Goal: Task Accomplishment & Management: Use online tool/utility

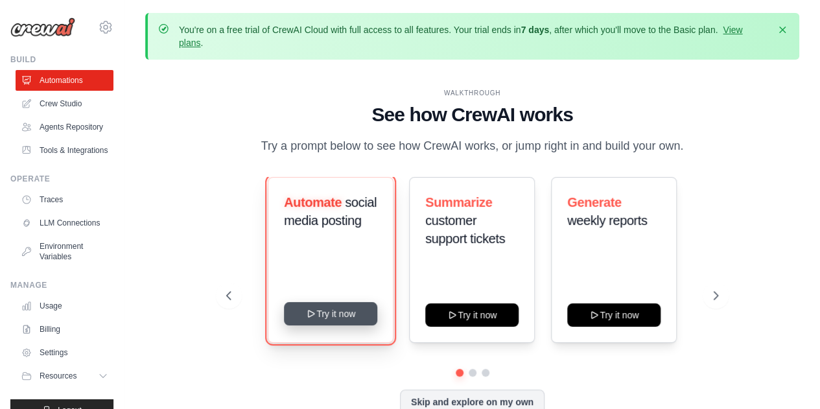
click at [323, 315] on button "Try it now" at bounding box center [330, 313] width 93 height 23
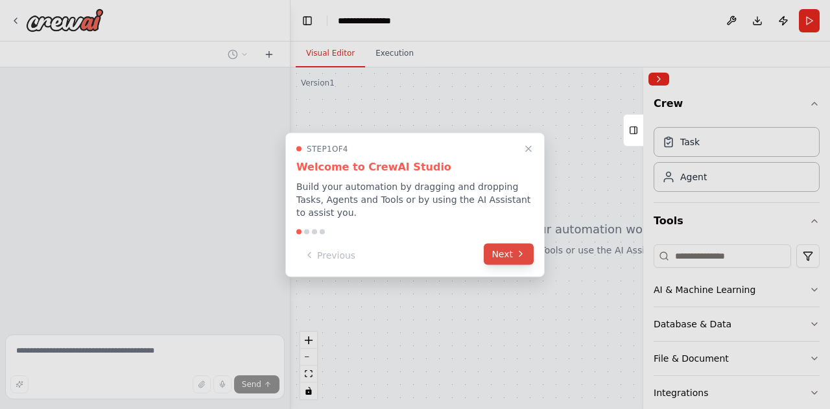
click at [497, 247] on button "Next" at bounding box center [509, 253] width 50 height 21
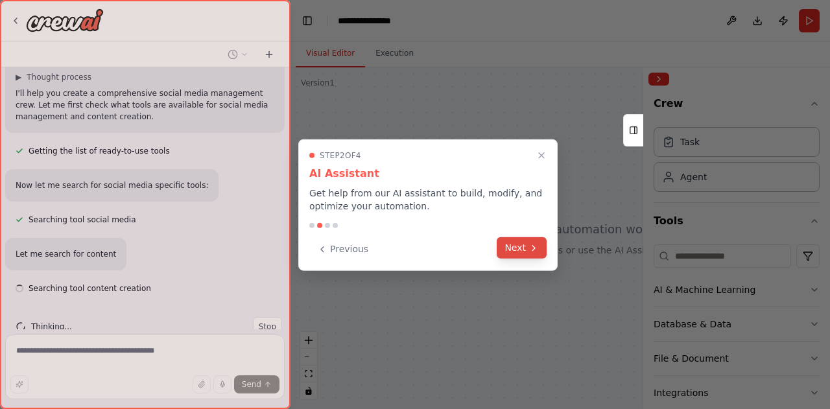
scroll to position [123, 0]
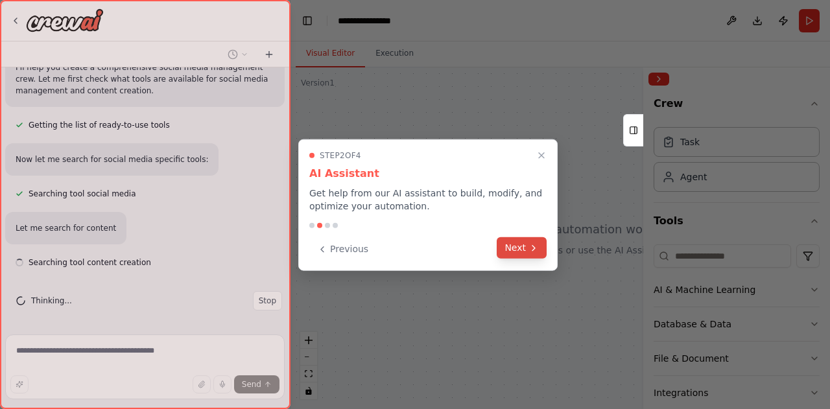
click at [530, 245] on icon at bounding box center [533, 248] width 10 height 10
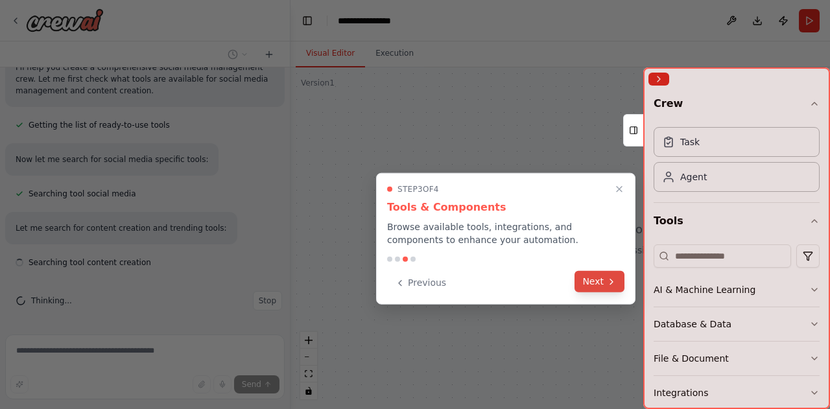
click at [576, 279] on button "Next" at bounding box center [600, 281] width 50 height 21
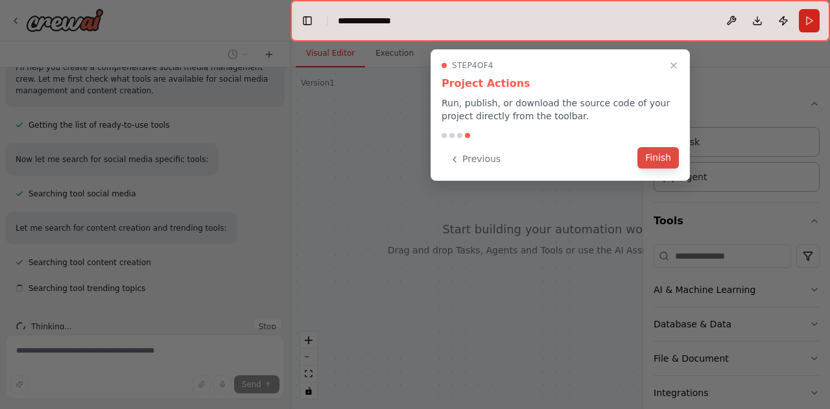
click at [652, 158] on button "Finish" at bounding box center [657, 157] width 41 height 21
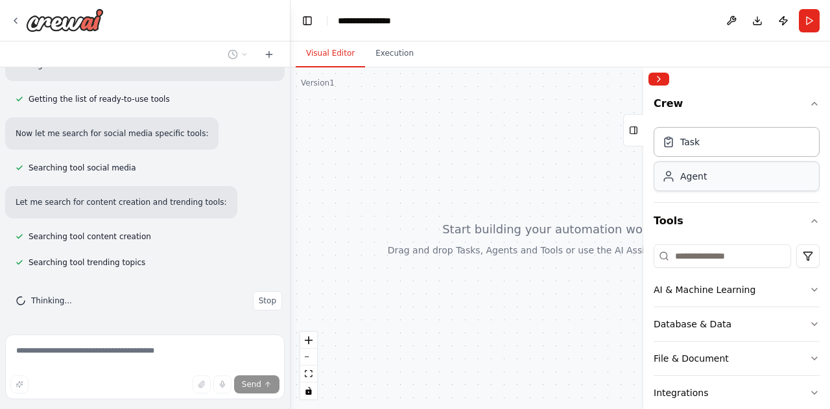
click at [720, 179] on div "Agent" at bounding box center [737, 176] width 166 height 30
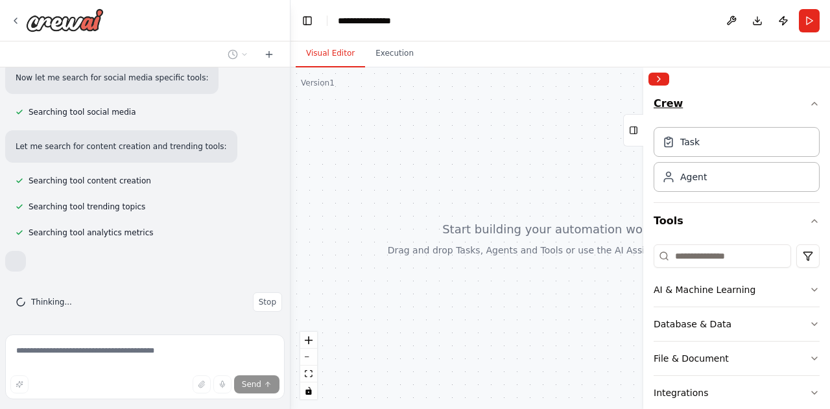
scroll to position [217, 0]
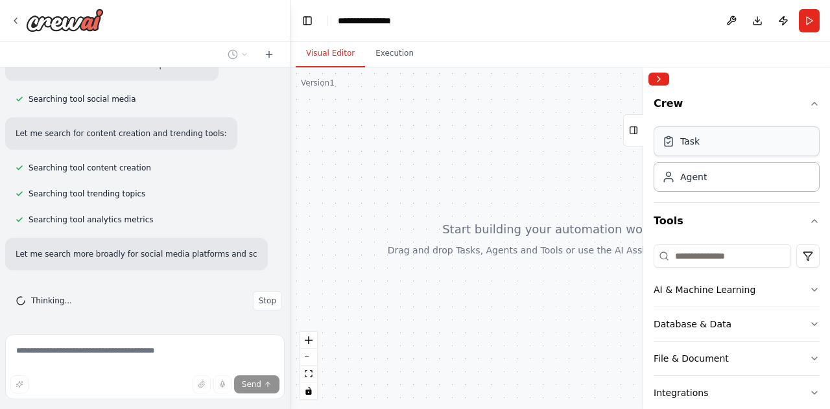
click at [692, 148] on div "Task" at bounding box center [737, 141] width 166 height 30
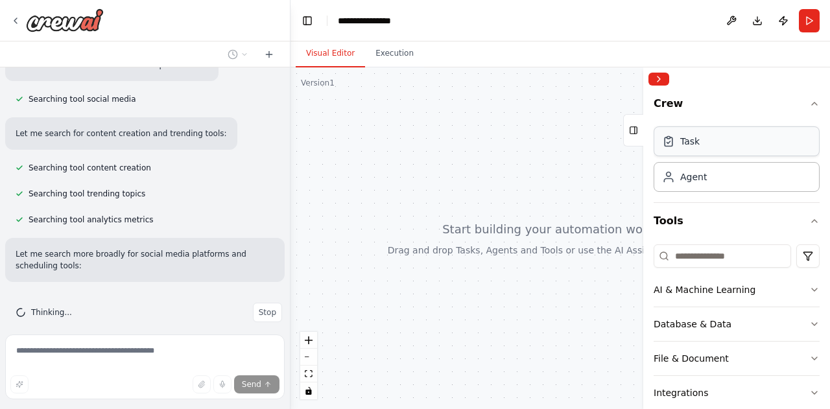
scroll to position [229, 0]
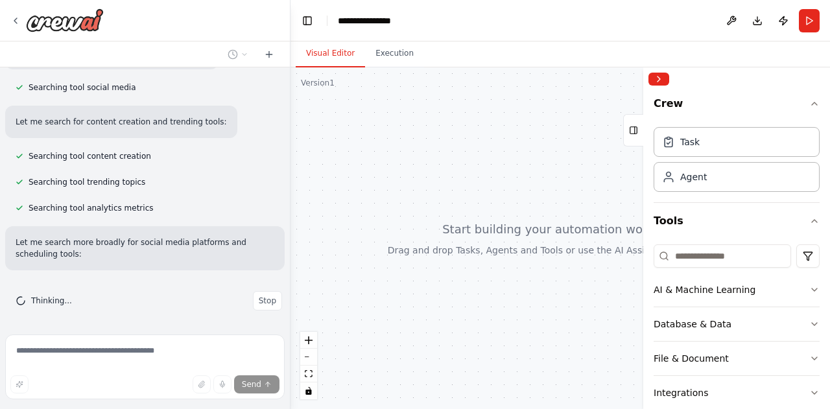
click at [290, 130] on div at bounding box center [559, 238] width 539 height 342
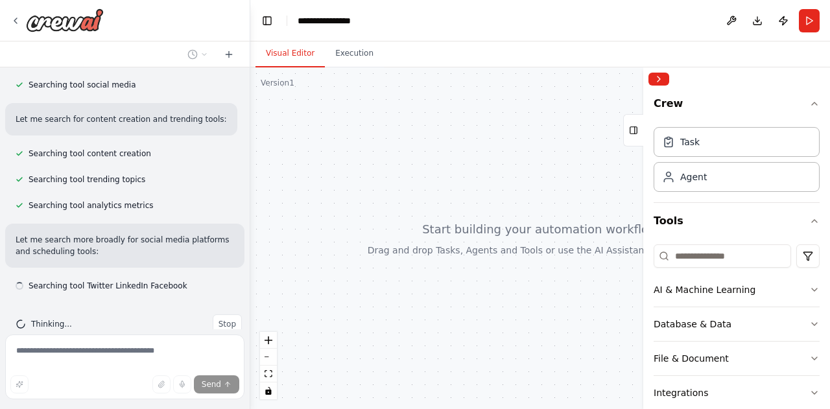
scroll to position [267, 0]
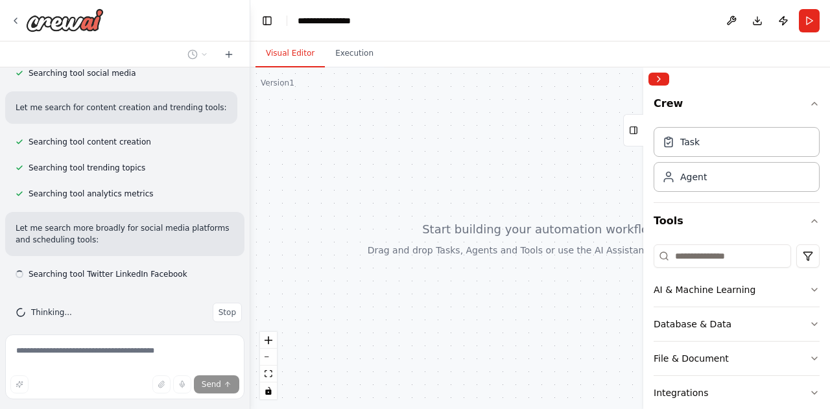
drag, startPoint x: 290, startPoint y: 131, endPoint x: 250, endPoint y: 134, distance: 39.7
click at [250, 134] on div "**********" at bounding box center [415, 204] width 830 height 409
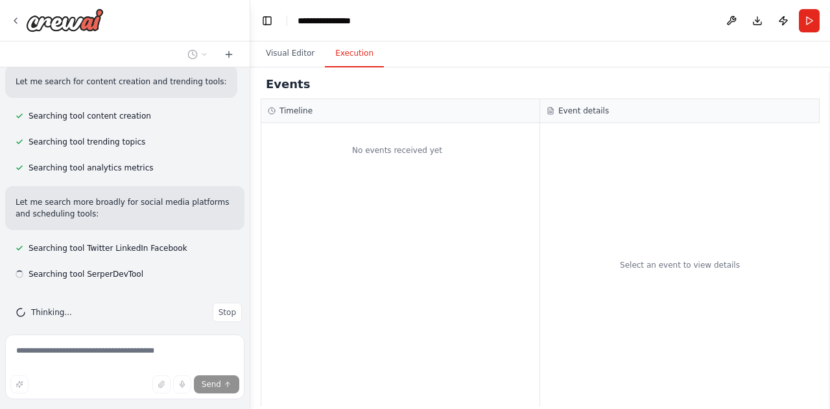
click at [346, 58] on button "Execution" at bounding box center [354, 53] width 59 height 27
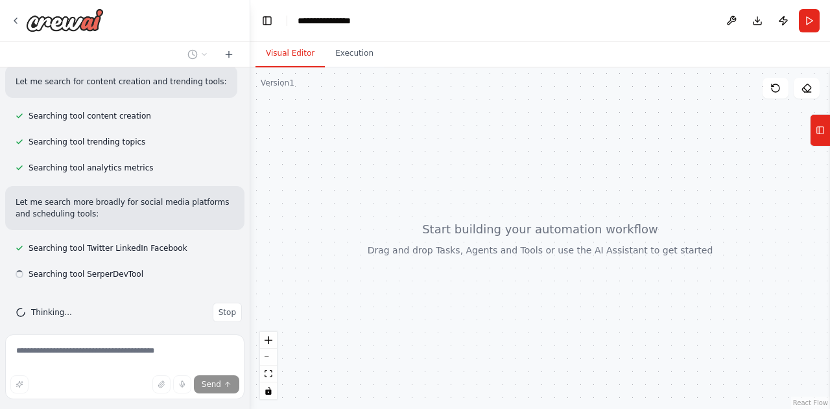
click at [302, 55] on button "Visual Editor" at bounding box center [289, 53] width 69 height 27
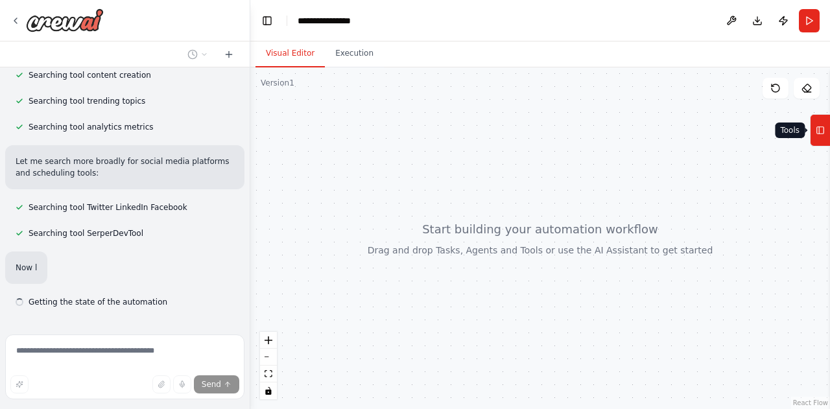
scroll to position [361, 0]
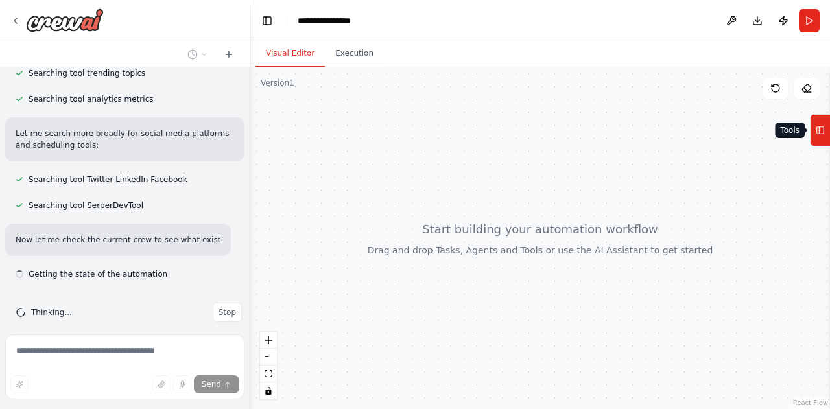
click at [820, 126] on icon at bounding box center [820, 130] width 9 height 21
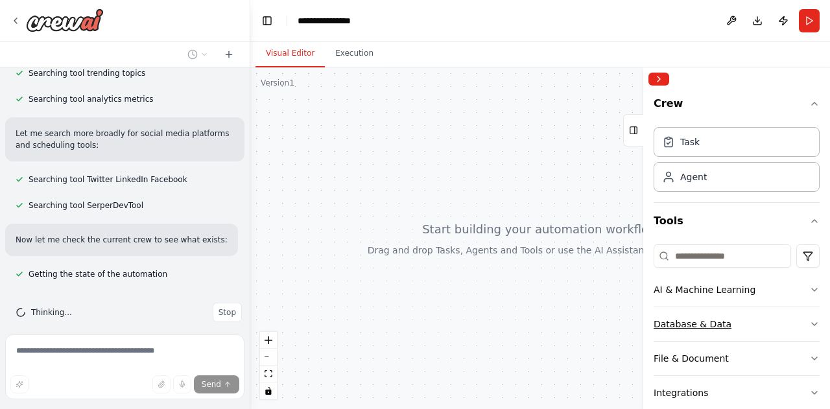
scroll to position [122, 0]
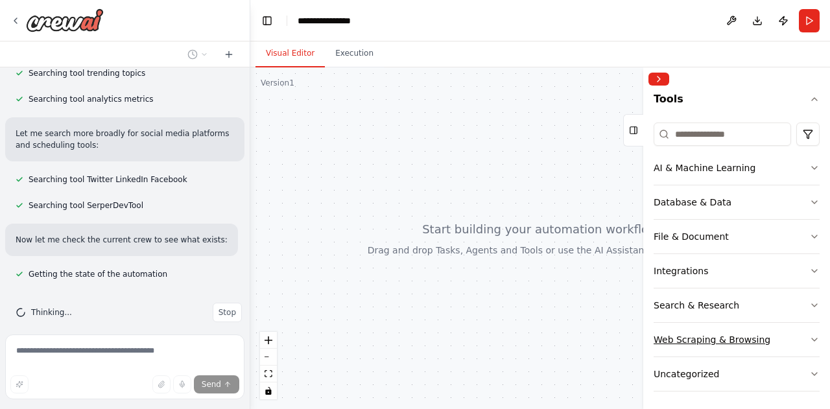
click at [728, 342] on div "Web Scraping & Browsing" at bounding box center [712, 339] width 117 height 13
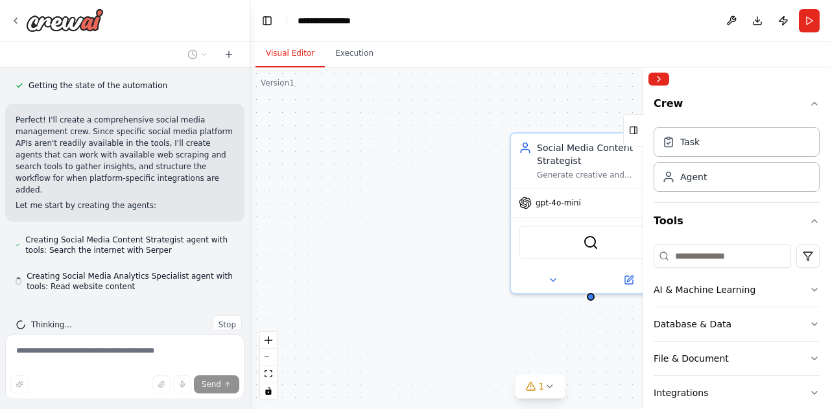
scroll to position [0, 0]
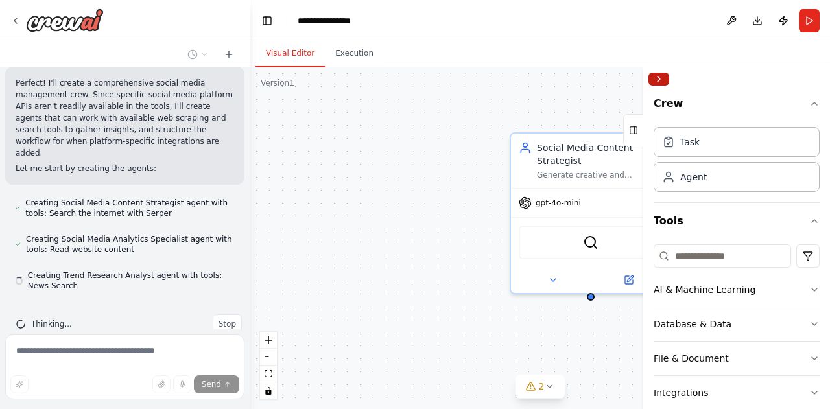
click at [656, 79] on button "Collapse right sidebar" at bounding box center [658, 79] width 21 height 13
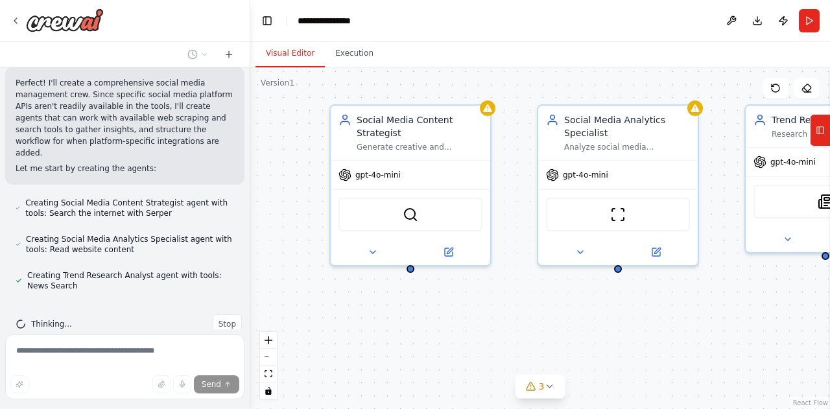
drag, startPoint x: 664, startPoint y: 340, endPoint x: 484, endPoint y: 313, distance: 182.4
click at [484, 313] on div "Social Media Content Strategist Generate creative and engaging social media con…" at bounding box center [540, 238] width 580 height 342
click at [394, 147] on div "Generate creative and engaging social media content ideas based on trending top…" at bounding box center [420, 144] width 126 height 10
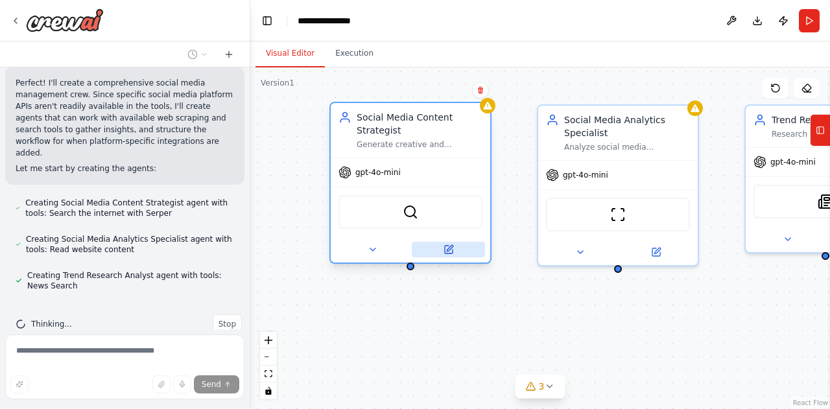
click at [455, 246] on button at bounding box center [448, 250] width 73 height 16
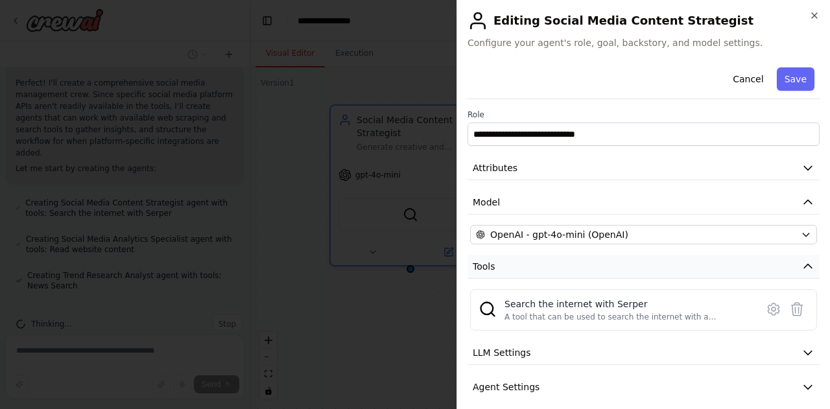
scroll to position [43, 0]
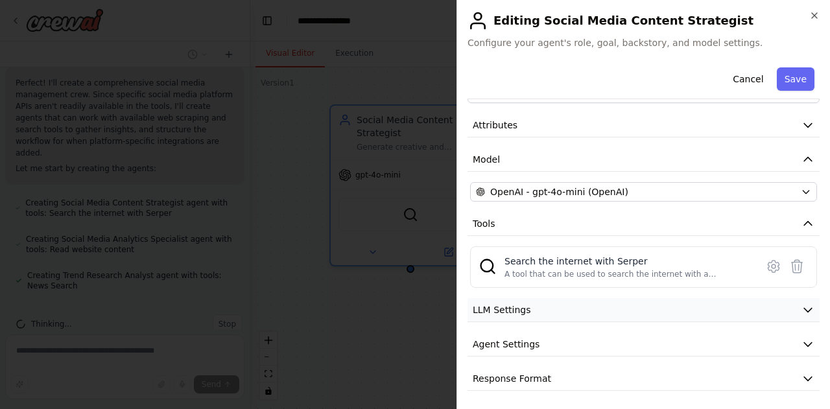
click at [554, 311] on button "LLM Settings" at bounding box center [644, 310] width 352 height 24
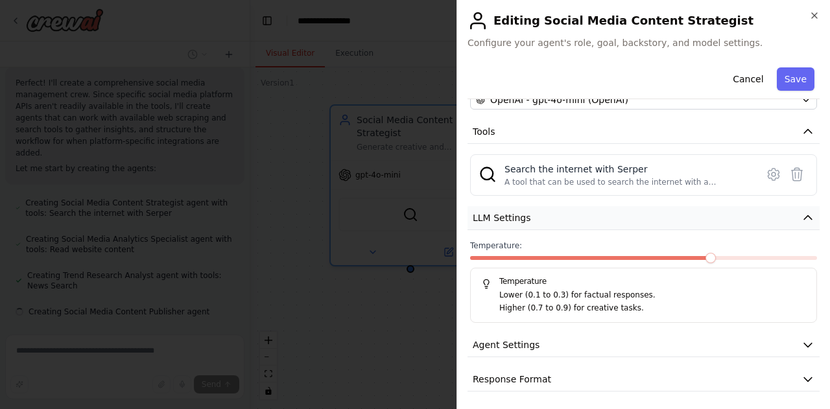
scroll to position [613, 0]
click at [503, 350] on button "Agent Settings" at bounding box center [644, 345] width 352 height 24
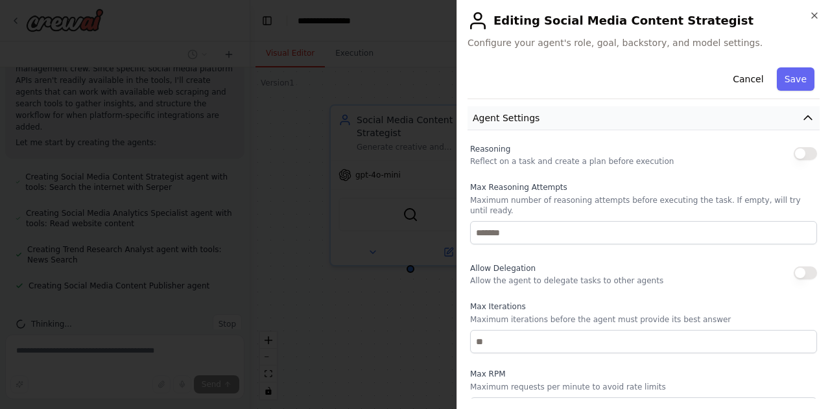
scroll to position [482, 0]
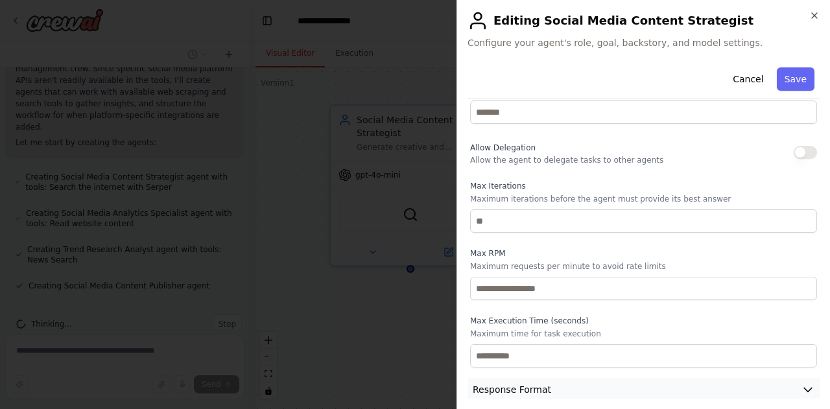
click at [560, 378] on button "Response Format" at bounding box center [644, 390] width 352 height 24
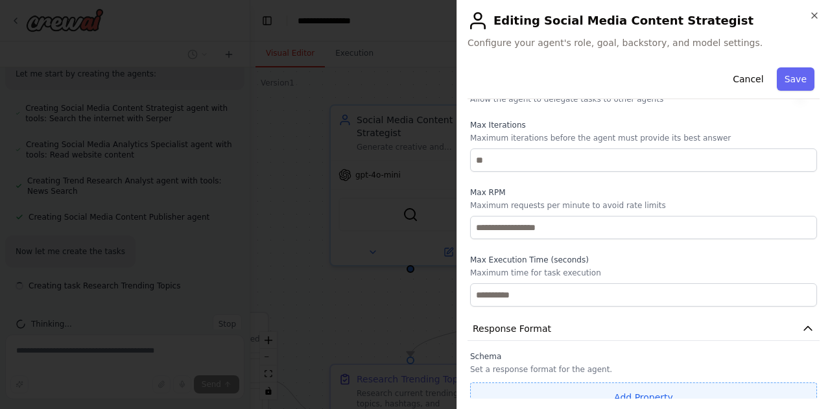
click at [598, 385] on button "Add Property" at bounding box center [643, 398] width 347 height 30
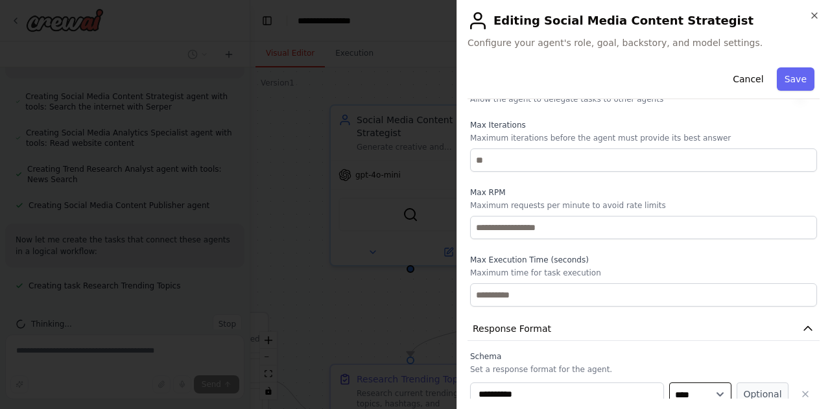
click at [694, 384] on select "**** ******* ******* **** ******" at bounding box center [700, 394] width 62 height 23
click at [680, 385] on select "**** ******* ******* **** ******" at bounding box center [700, 394] width 62 height 23
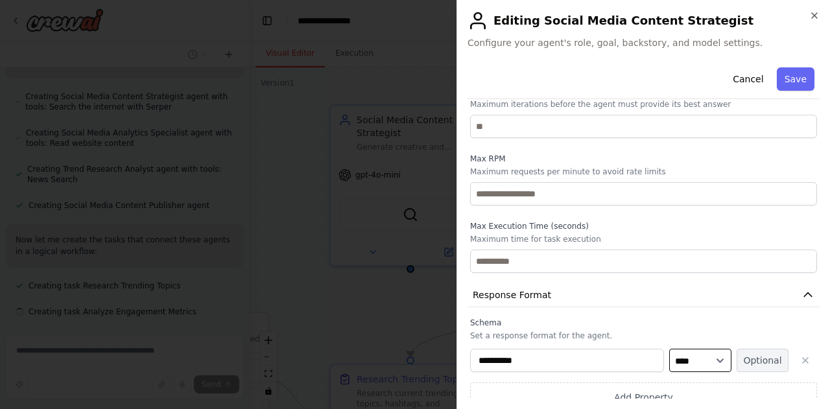
scroll to position [719, 0]
click at [800, 355] on icon "button" at bounding box center [805, 360] width 10 height 10
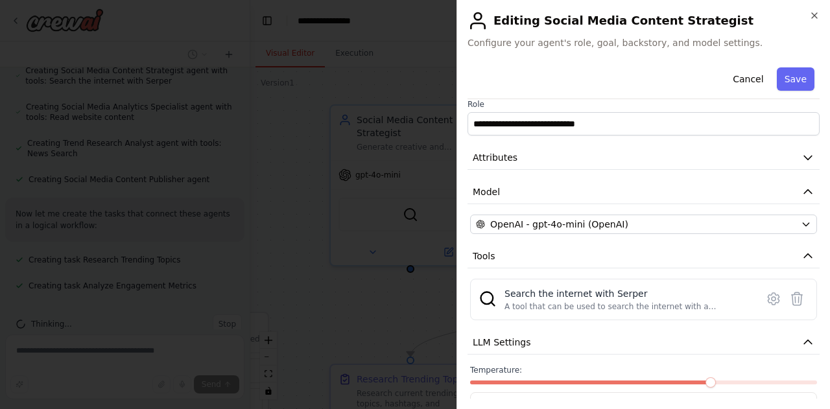
scroll to position [0, 0]
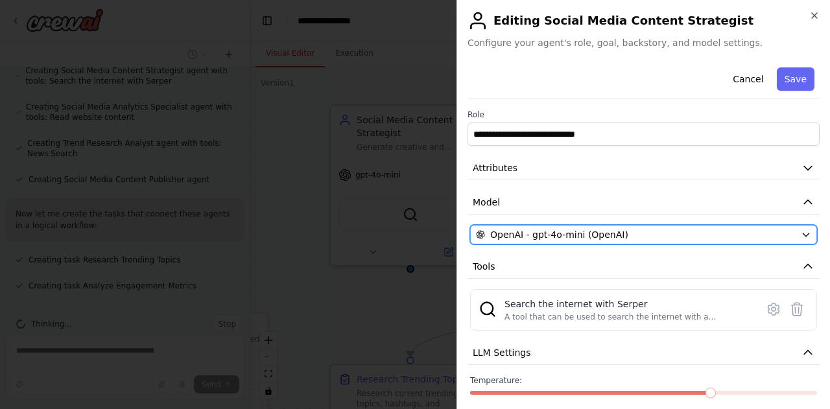
click at [563, 234] on span "OpenAI - gpt-4o-mini (OpenAI)" at bounding box center [559, 234] width 138 height 13
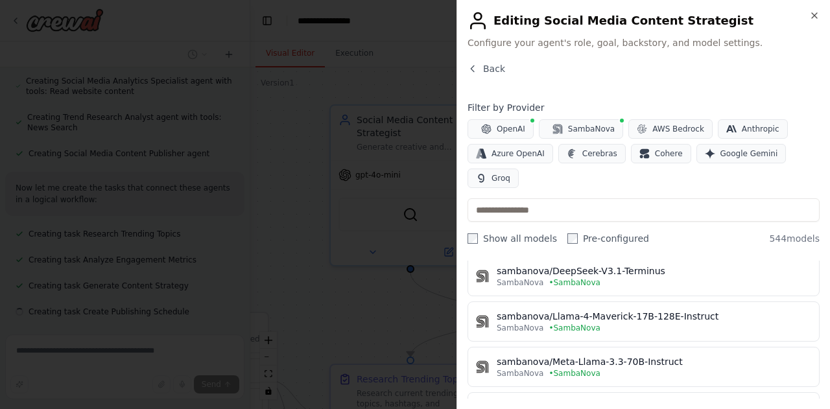
scroll to position [771, 0]
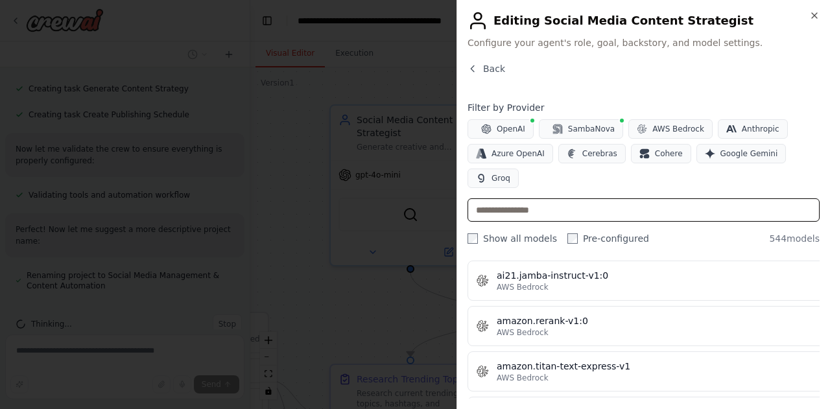
click at [562, 198] on input "text" at bounding box center [644, 209] width 352 height 23
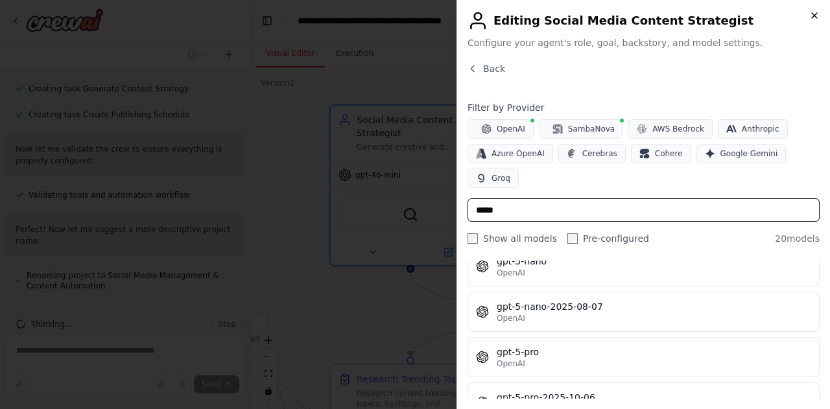
type input "*****"
click at [814, 15] on icon "button" at bounding box center [814, 15] width 5 height 5
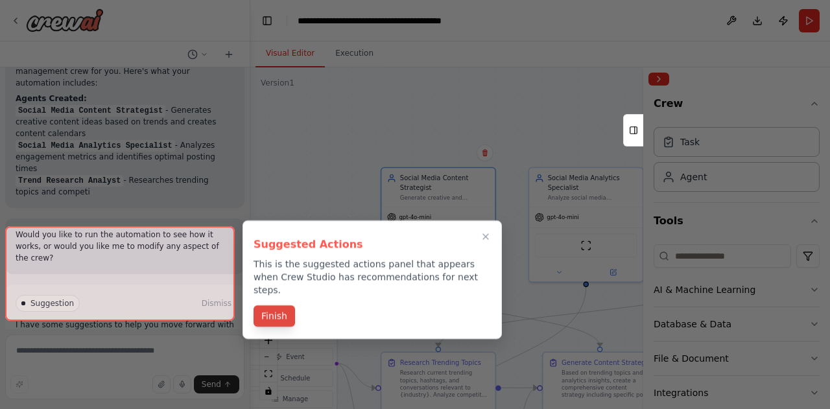
click at [270, 305] on button "Finish" at bounding box center [274, 315] width 41 height 21
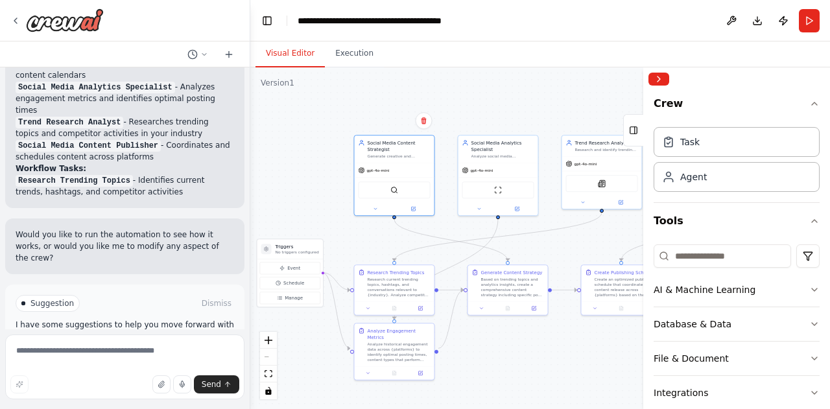
drag, startPoint x: 538, startPoint y: 181, endPoint x: 466, endPoint y: 95, distance: 112.7
click at [466, 95] on div ".deletable-edge-delete-btn { width: 20px; height: 20px; border: 0px solid #ffff…" at bounding box center [540, 238] width 580 height 342
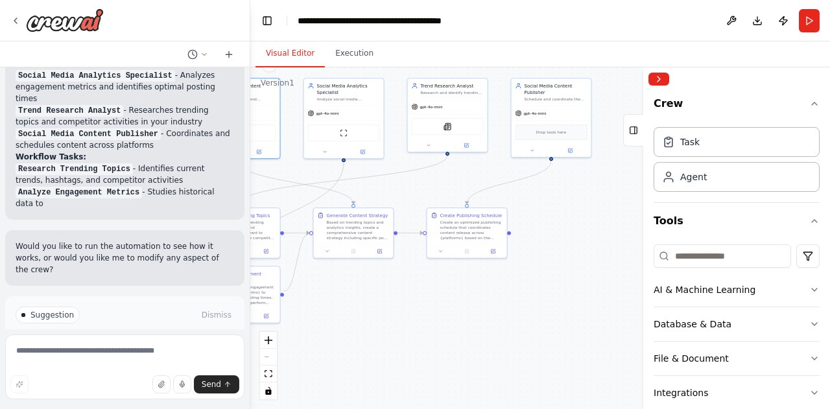
drag, startPoint x: 552, startPoint y: 373, endPoint x: 353, endPoint y: 257, distance: 230.4
click at [353, 257] on div ".deletable-edge-delete-btn { width: 20px; height: 20px; border: 0px solid #ffff…" at bounding box center [540, 238] width 580 height 342
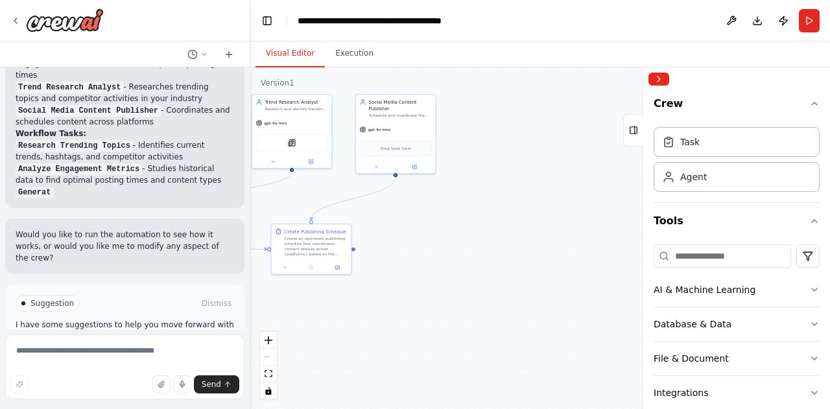
drag, startPoint x: 464, startPoint y: 251, endPoint x: 353, endPoint y: 326, distance: 134.0
click at [353, 326] on div ".deletable-edge-delete-btn { width: 20px; height: 20px; border: 0px solid #ffff…" at bounding box center [540, 238] width 580 height 342
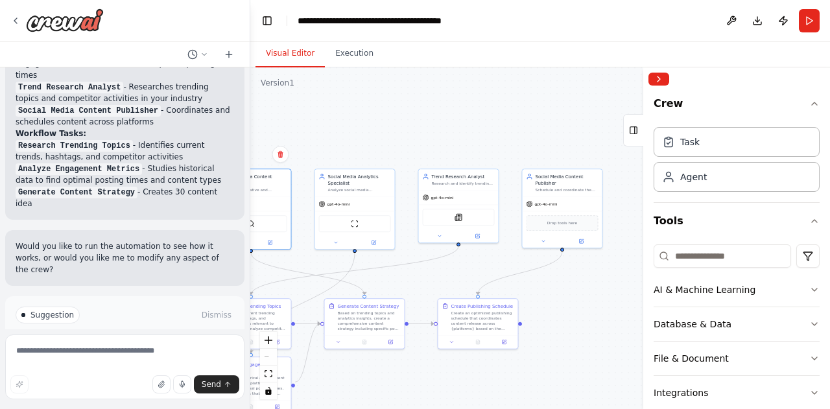
drag, startPoint x: 401, startPoint y: 231, endPoint x: 576, endPoint y: 300, distance: 188.1
click at [576, 300] on div ".deletable-edge-delete-btn { width: 20px; height: 20px; border: 0px solid #ffff…" at bounding box center [540, 238] width 580 height 342
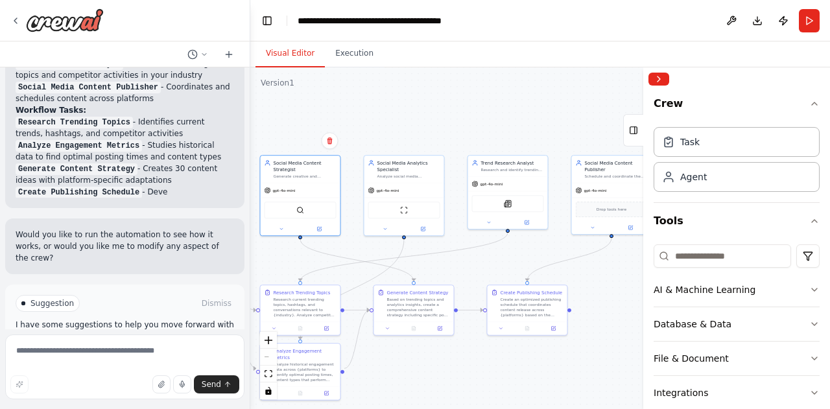
drag, startPoint x: 429, startPoint y: 272, endPoint x: 592, endPoint y: 240, distance: 166.6
click at [592, 240] on div ".deletable-edge-delete-btn { width: 20px; height: 20px; border: 0px solid #ffff…" at bounding box center [540, 238] width 580 height 342
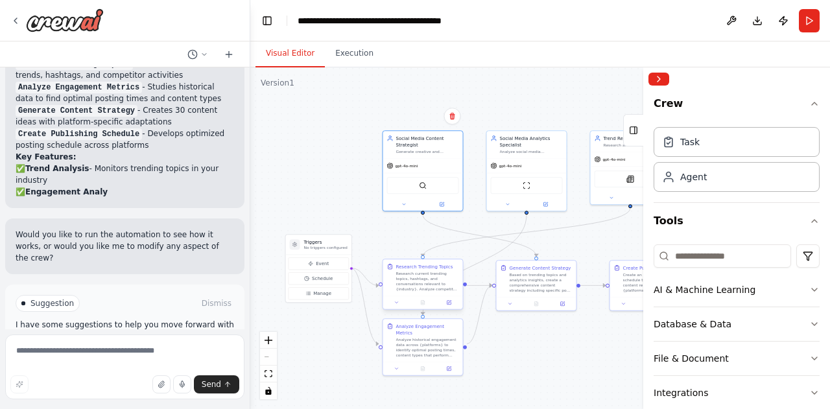
click at [432, 286] on div "Research current trending topics, hashtags, and conversations relevant to {indu…" at bounding box center [427, 281] width 63 height 21
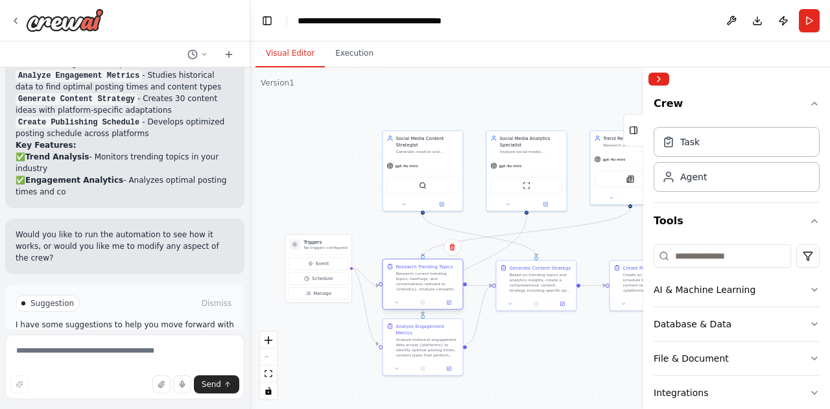
click at [432, 286] on div "Research current trending topics, hashtags, and conversations relevant to {indu…" at bounding box center [427, 281] width 63 height 21
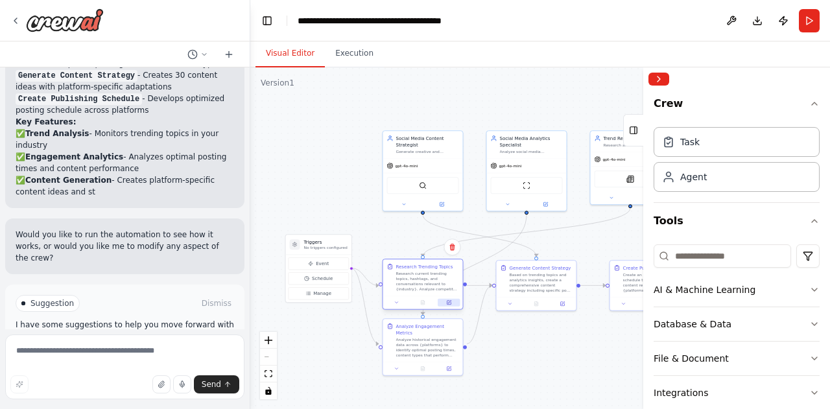
click at [447, 304] on icon at bounding box center [449, 303] width 4 height 4
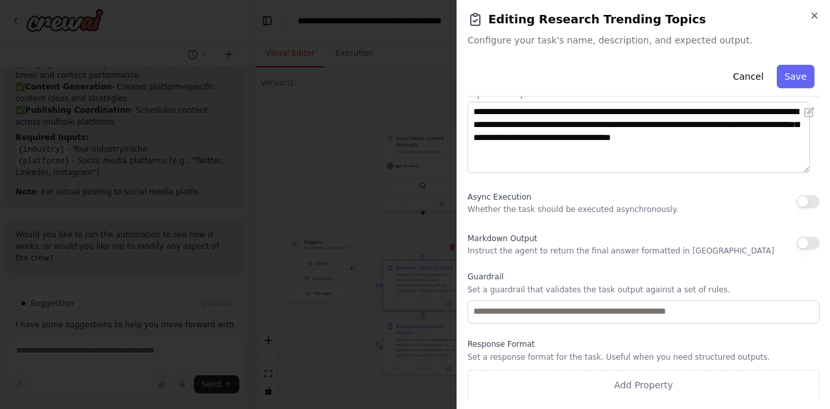
scroll to position [0, 0]
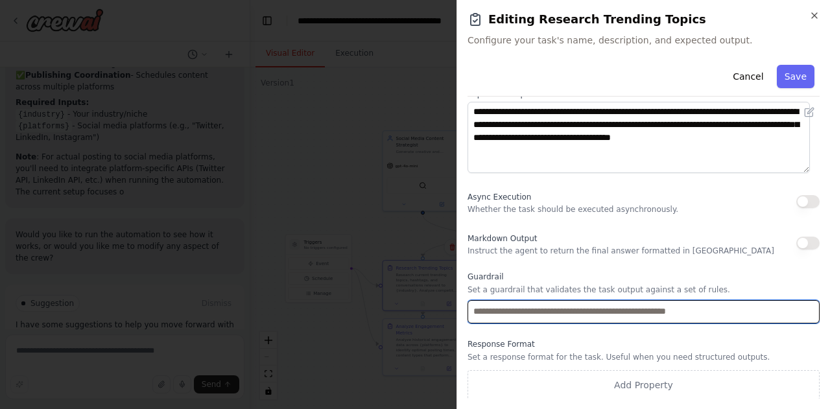
click at [527, 311] on input "text" at bounding box center [644, 311] width 352 height 23
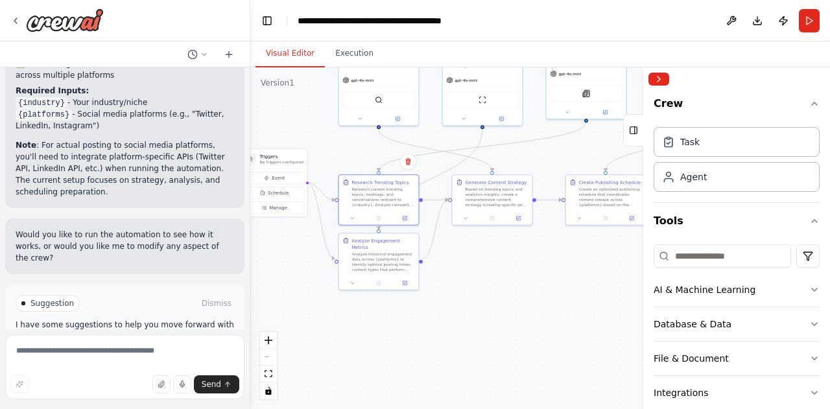
drag, startPoint x: 346, startPoint y: 173, endPoint x: 302, endPoint y: 88, distance: 96.3
click at [302, 88] on div ".deletable-edge-delete-btn { width: 20px; height: 20px; border: 0px solid #ffff…" at bounding box center [540, 238] width 580 height 342
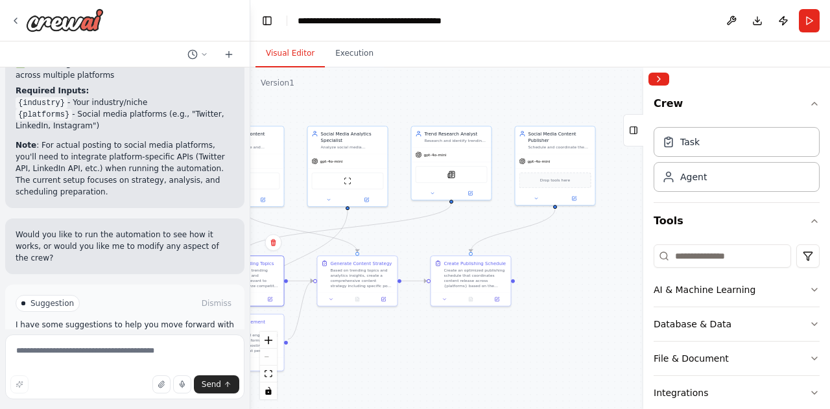
drag, startPoint x: 572, startPoint y: 298, endPoint x: 394, endPoint y: 423, distance: 218.2
click at [394, 409] on html "Create a crew that schedules and publishes social media content across multiple…" at bounding box center [415, 204] width 830 height 409
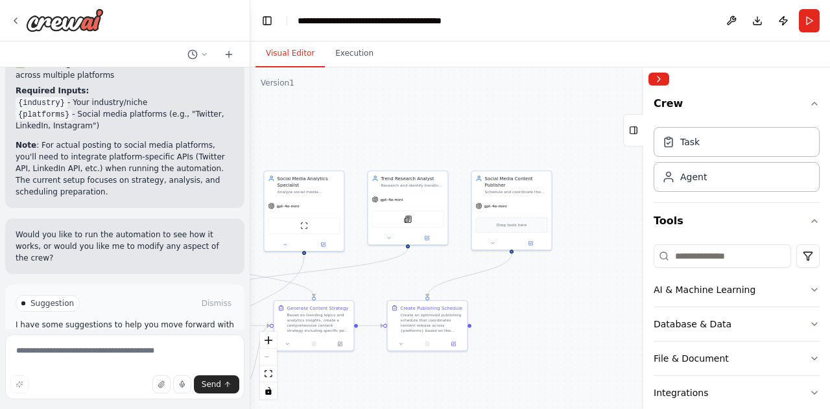
drag, startPoint x: 469, startPoint y: 340, endPoint x: 615, endPoint y: 237, distance: 178.6
click at [615, 237] on div ".deletable-edge-delete-btn { width: 20px; height: 20px; border: 0px solid #ffff…" at bounding box center [540, 238] width 580 height 342
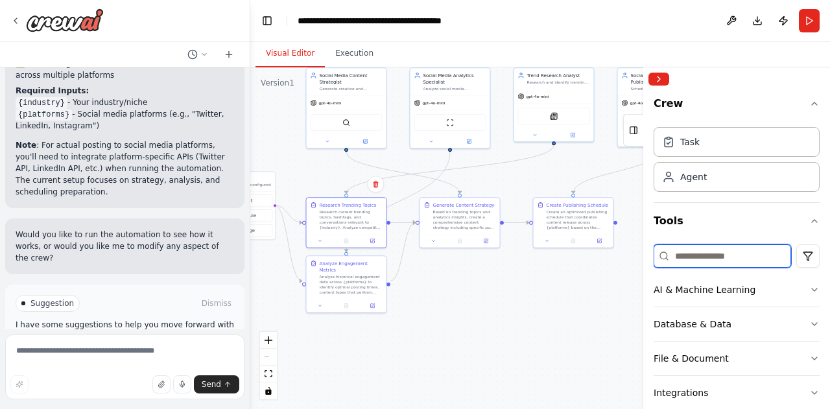
click at [713, 251] on input at bounding box center [722, 255] width 137 height 23
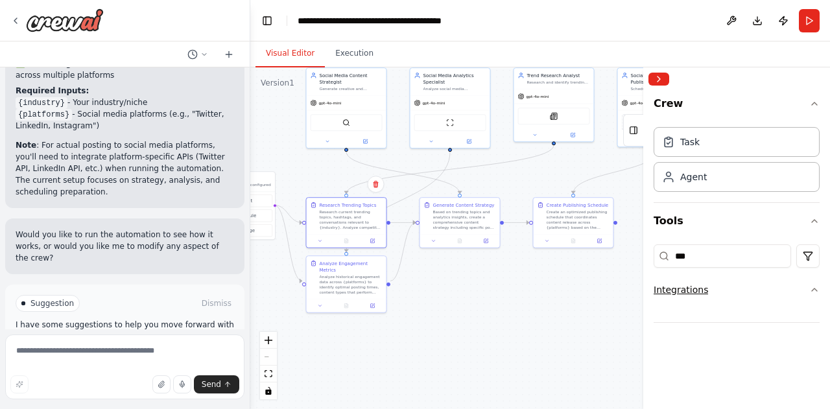
click at [759, 298] on button "Integrations" at bounding box center [737, 290] width 166 height 34
click at [714, 252] on input "***" at bounding box center [722, 255] width 137 height 23
type input "*"
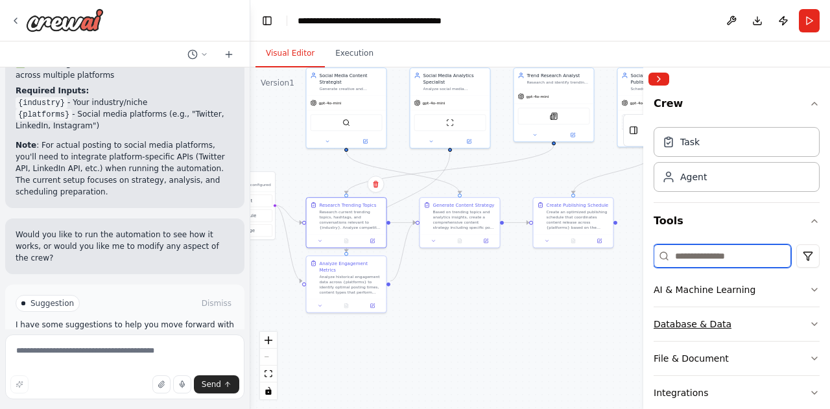
scroll to position [122, 0]
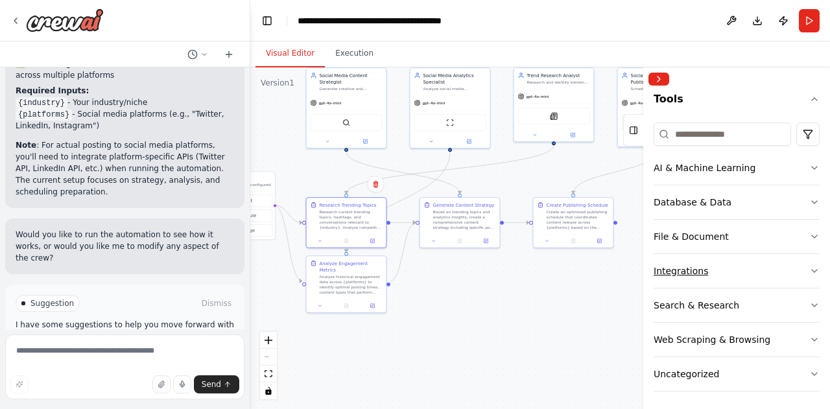
click at [696, 268] on div "Integrations" at bounding box center [681, 271] width 54 height 13
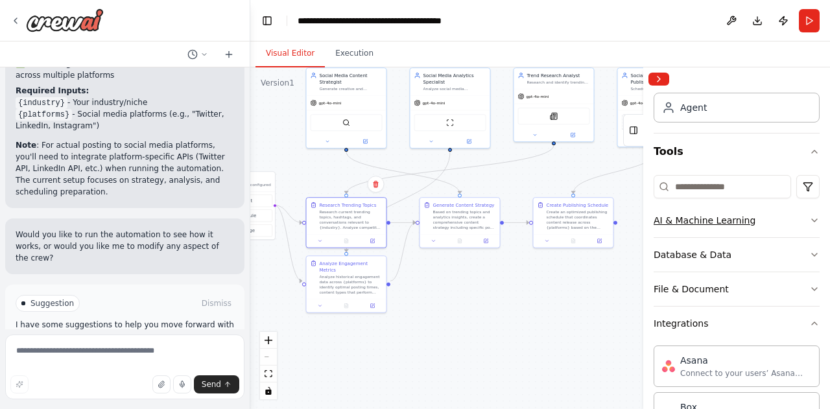
scroll to position [0, 0]
